Goal: Transaction & Acquisition: Purchase product/service

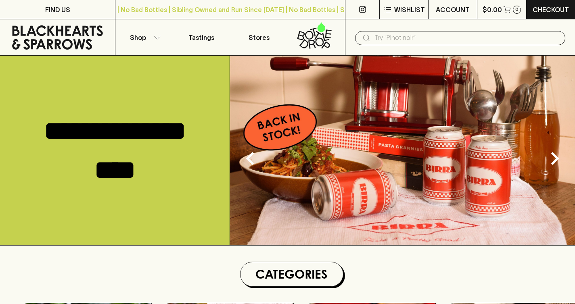
click at [419, 42] on input "text" at bounding box center [467, 37] width 184 height 13
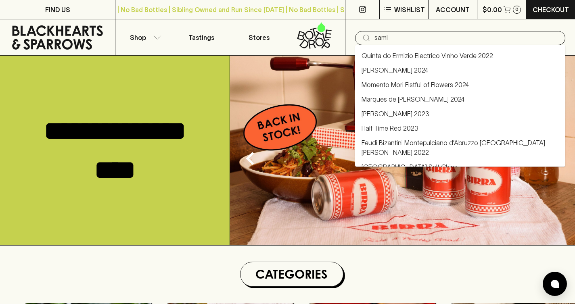
type input "sami"
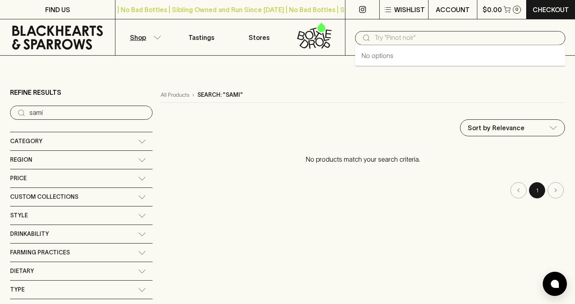
click at [419, 41] on input "text" at bounding box center [467, 37] width 184 height 13
type input "sami-odi"
